Goal: Navigation & Orientation: Locate item on page

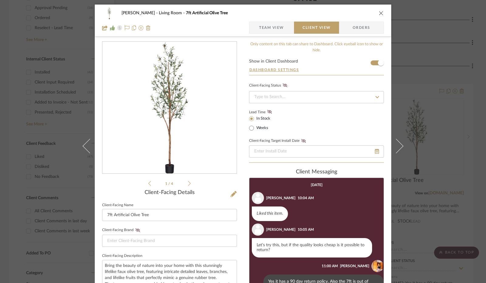
scroll to position [91, 0]
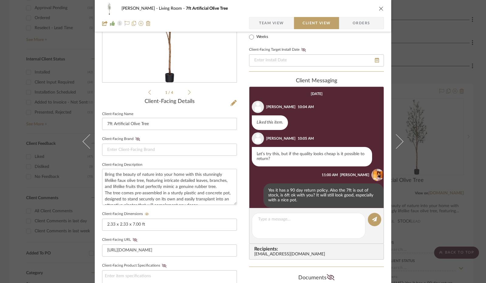
click at [378, 8] on icon "close" at bounding box center [380, 8] width 5 height 5
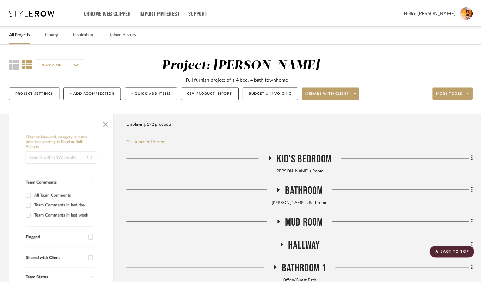
scroll to position [303, 0]
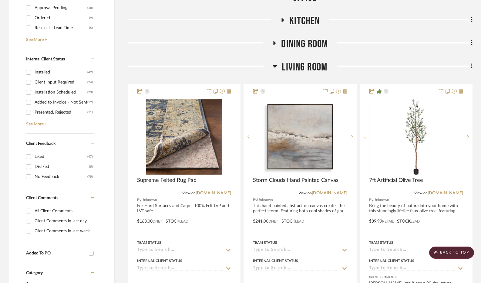
click at [274, 66] on icon at bounding box center [275, 66] width 4 height 2
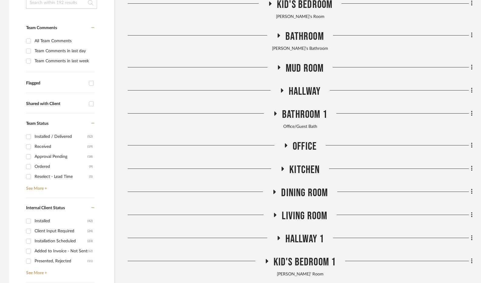
scroll to position [155, 0]
click at [278, 66] on icon at bounding box center [279, 67] width 2 height 4
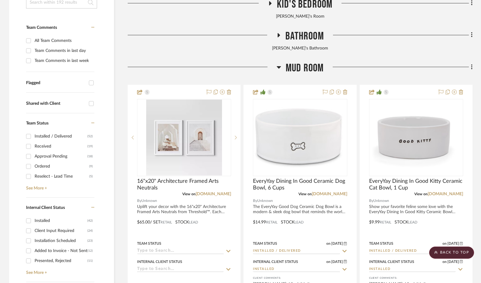
click at [278, 66] on icon at bounding box center [279, 66] width 5 height 7
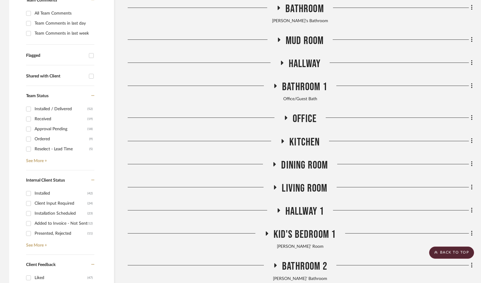
scroll to position [183, 0]
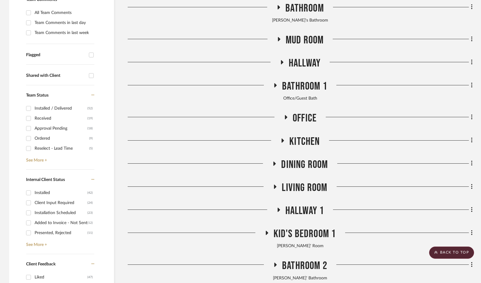
click at [281, 63] on icon at bounding box center [282, 62] width 2 height 4
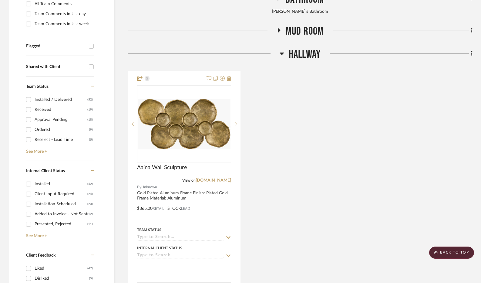
scroll to position [193, 0]
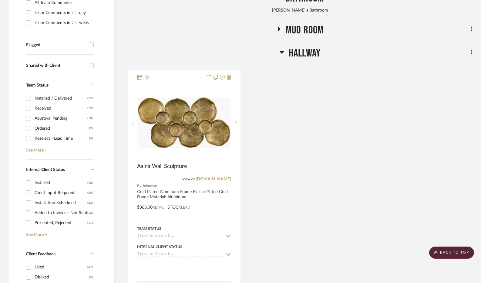
click at [281, 52] on icon at bounding box center [282, 52] width 4 height 2
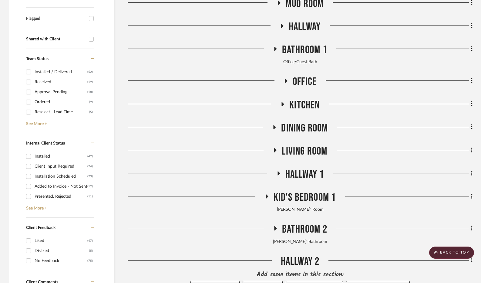
scroll to position [219, 0]
click at [276, 53] on fa-icon at bounding box center [275, 51] width 5 height 9
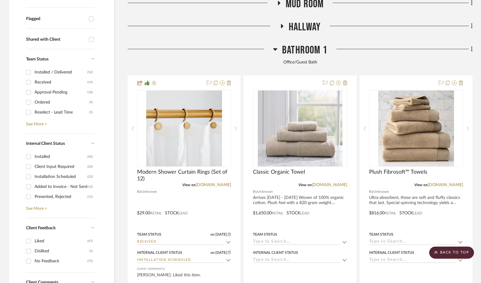
click at [276, 53] on icon at bounding box center [275, 49] width 5 height 7
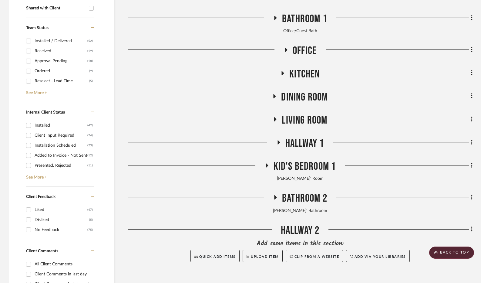
scroll to position [251, 0]
click at [286, 51] on icon at bounding box center [285, 49] width 7 height 5
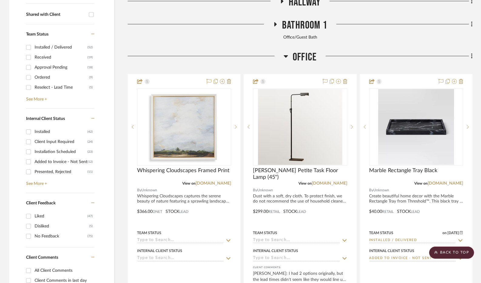
scroll to position [240, 0]
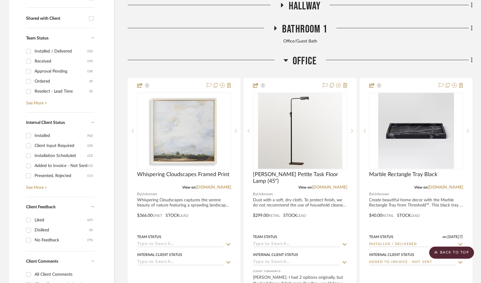
click at [286, 63] on icon at bounding box center [286, 59] width 5 height 7
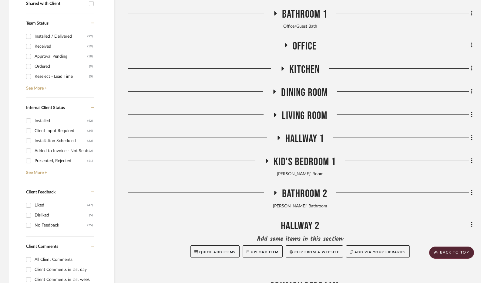
scroll to position [255, 0]
click at [282, 71] on fa-icon at bounding box center [282, 70] width 5 height 9
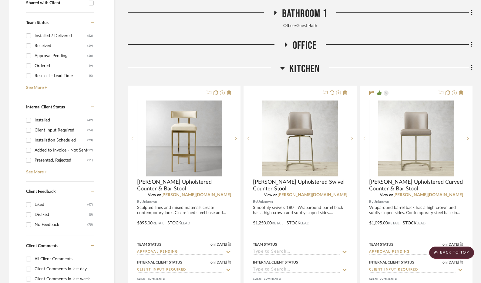
click at [282, 71] on icon at bounding box center [282, 67] width 5 height 7
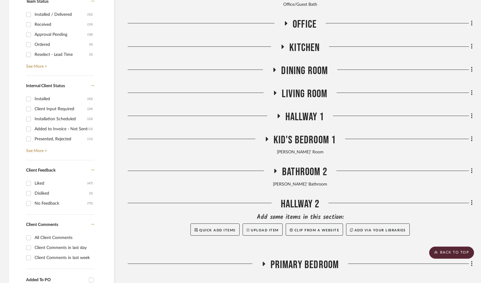
scroll to position [277, 0]
click at [274, 71] on icon at bounding box center [275, 69] width 2 height 4
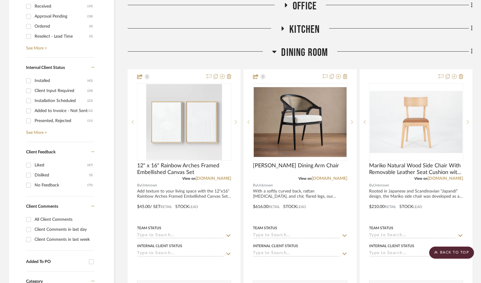
scroll to position [295, 0]
click at [274, 53] on icon at bounding box center [274, 51] width 5 height 7
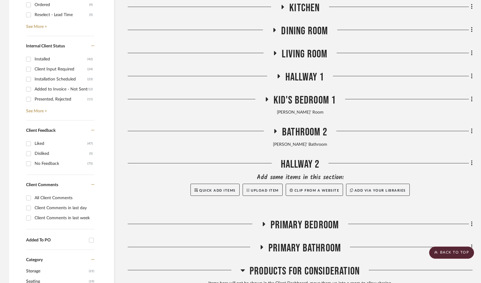
scroll to position [318, 0]
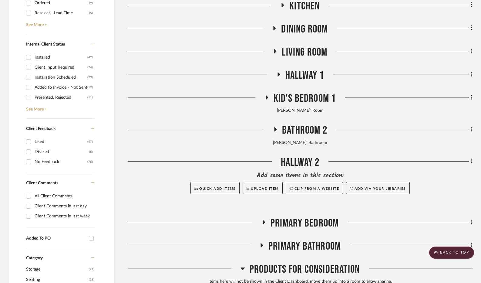
click at [275, 53] on icon at bounding box center [275, 51] width 7 height 5
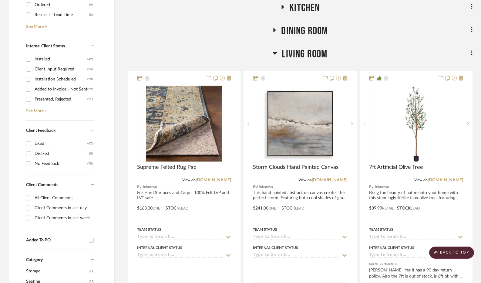
scroll to position [315, 0]
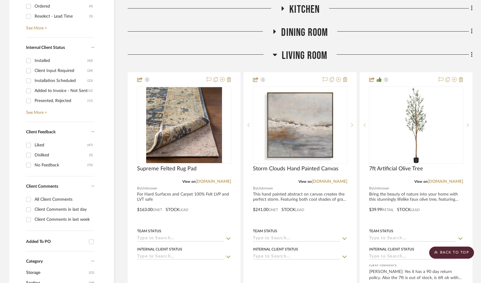
click at [274, 56] on icon at bounding box center [275, 54] width 5 height 7
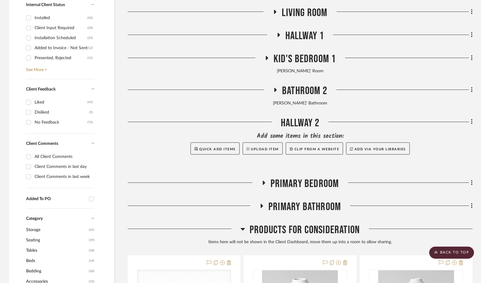
scroll to position [358, 0]
click at [277, 37] on fa-icon at bounding box center [278, 36] width 5 height 9
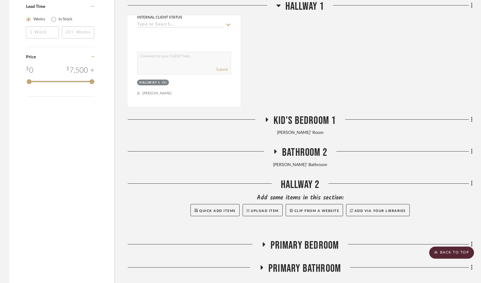
scroll to position [839, 0]
click at [267, 121] on icon at bounding box center [267, 119] width 2 height 4
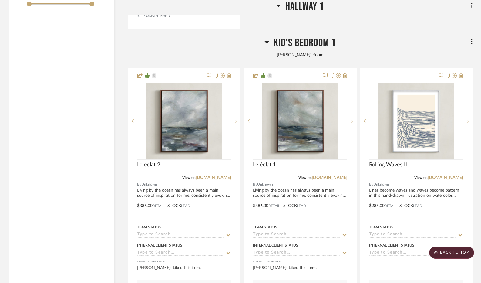
scroll to position [907, 0]
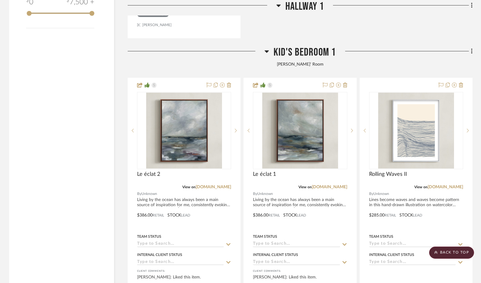
click at [266, 53] on icon at bounding box center [267, 51] width 5 height 7
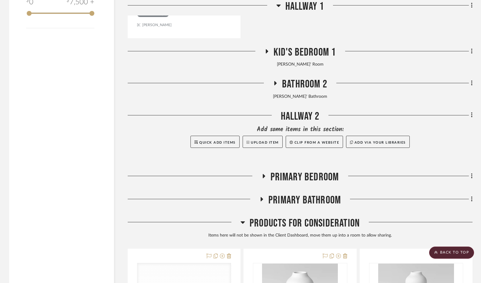
click at [275, 86] on icon at bounding box center [275, 83] width 7 height 5
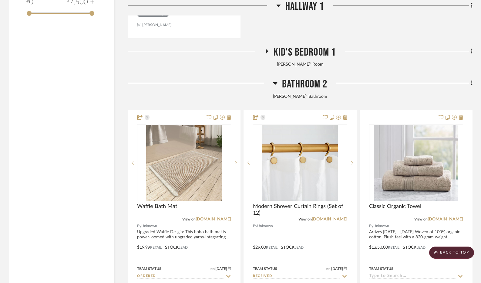
click at [275, 86] on icon at bounding box center [275, 83] width 5 height 7
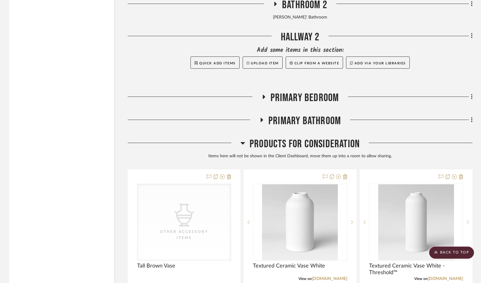
scroll to position [986, 0]
click at [263, 97] on icon at bounding box center [264, 97] width 2 height 4
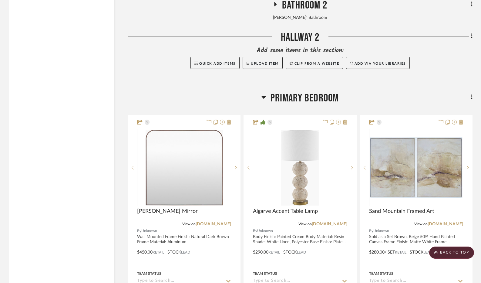
click at [263, 97] on icon at bounding box center [264, 97] width 4 height 2
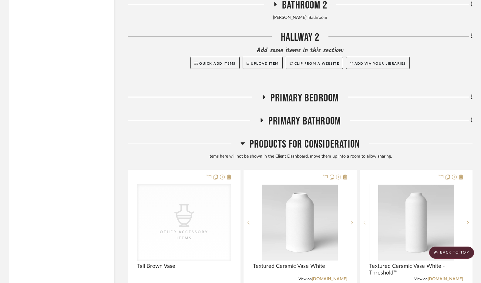
click at [263, 97] on icon at bounding box center [264, 97] width 2 height 4
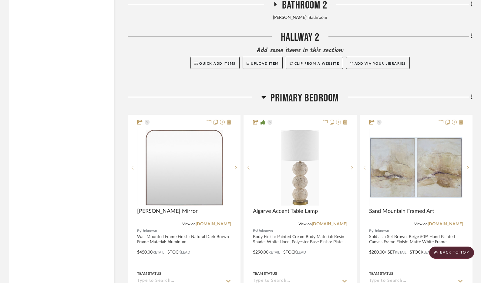
click at [263, 97] on icon at bounding box center [264, 97] width 4 height 2
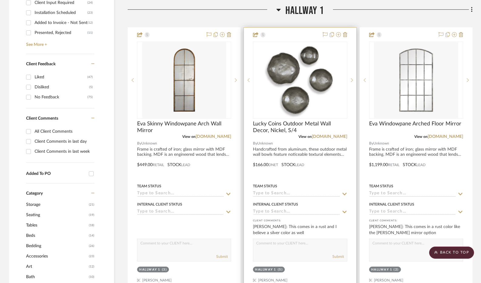
scroll to position [384, 0]
